Goal: Task Accomplishment & Management: Manage account settings

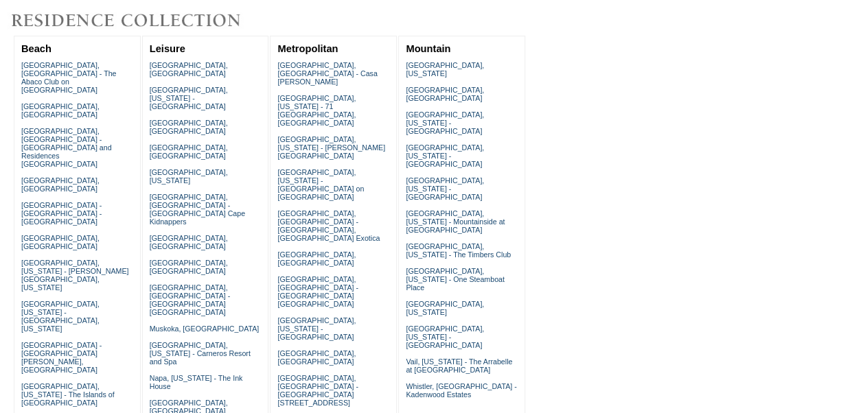
scroll to position [136, 0]
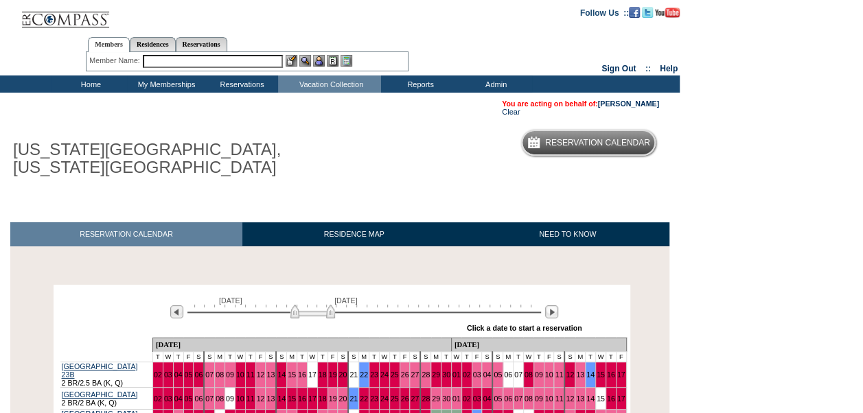
scroll to position [141, 0]
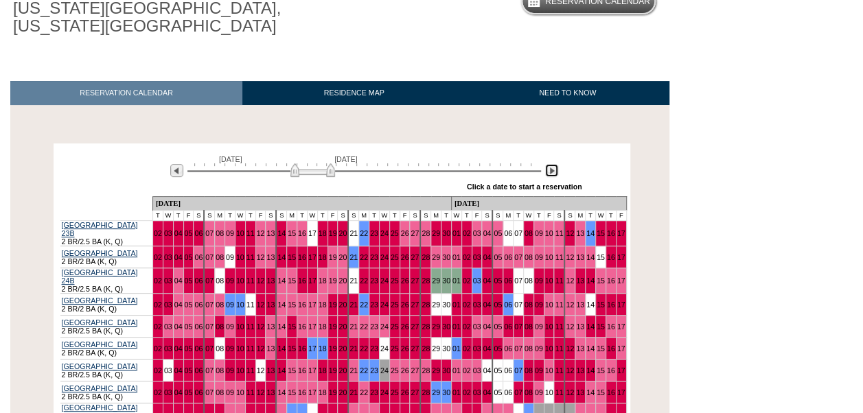
click at [555, 173] on img at bounding box center [551, 170] width 13 height 13
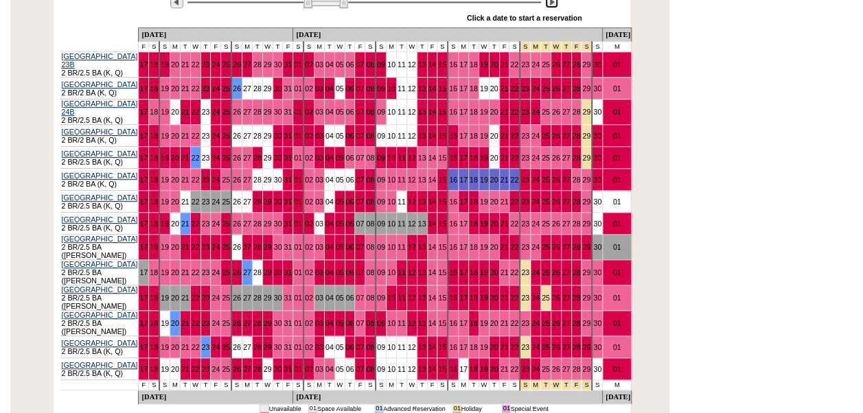
scroll to position [312, 0]
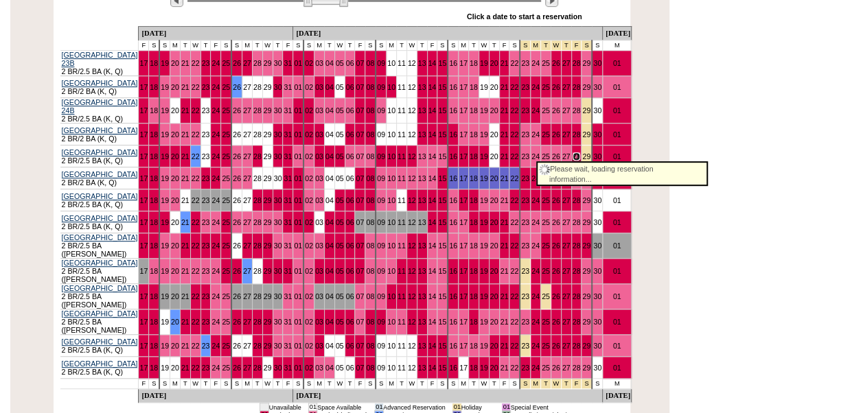
click at [572, 154] on link "28" at bounding box center [576, 156] width 8 height 8
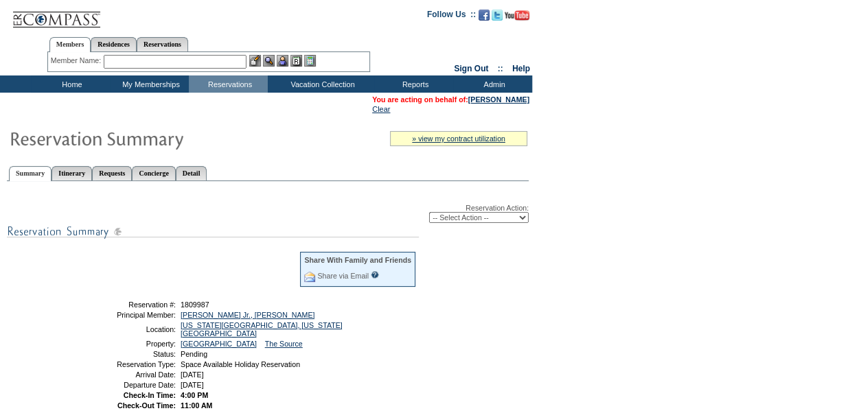
click at [511, 223] on select "-- Select Action -- Modify Reservation Dates Modify Reservation Cost Modify Occ…" at bounding box center [479, 217] width 100 height 11
select select "ChangeDates"
click at [429, 213] on select "-- Select Action -- Modify Reservation Dates Modify Reservation Cost Modify Occ…" at bounding box center [479, 217] width 100 height 11
